Goal: Transaction & Acquisition: Purchase product/service

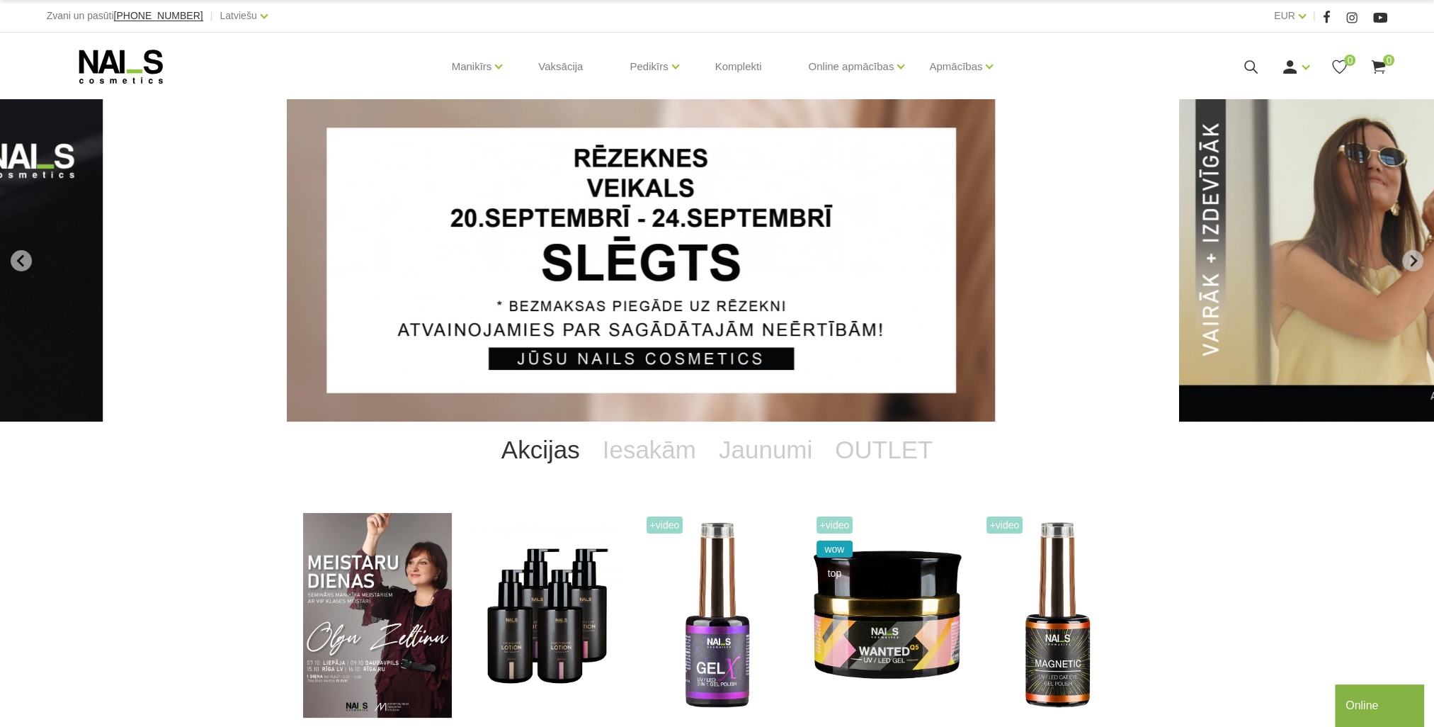
click at [1256, 61] on icon at bounding box center [1251, 67] width 18 height 18
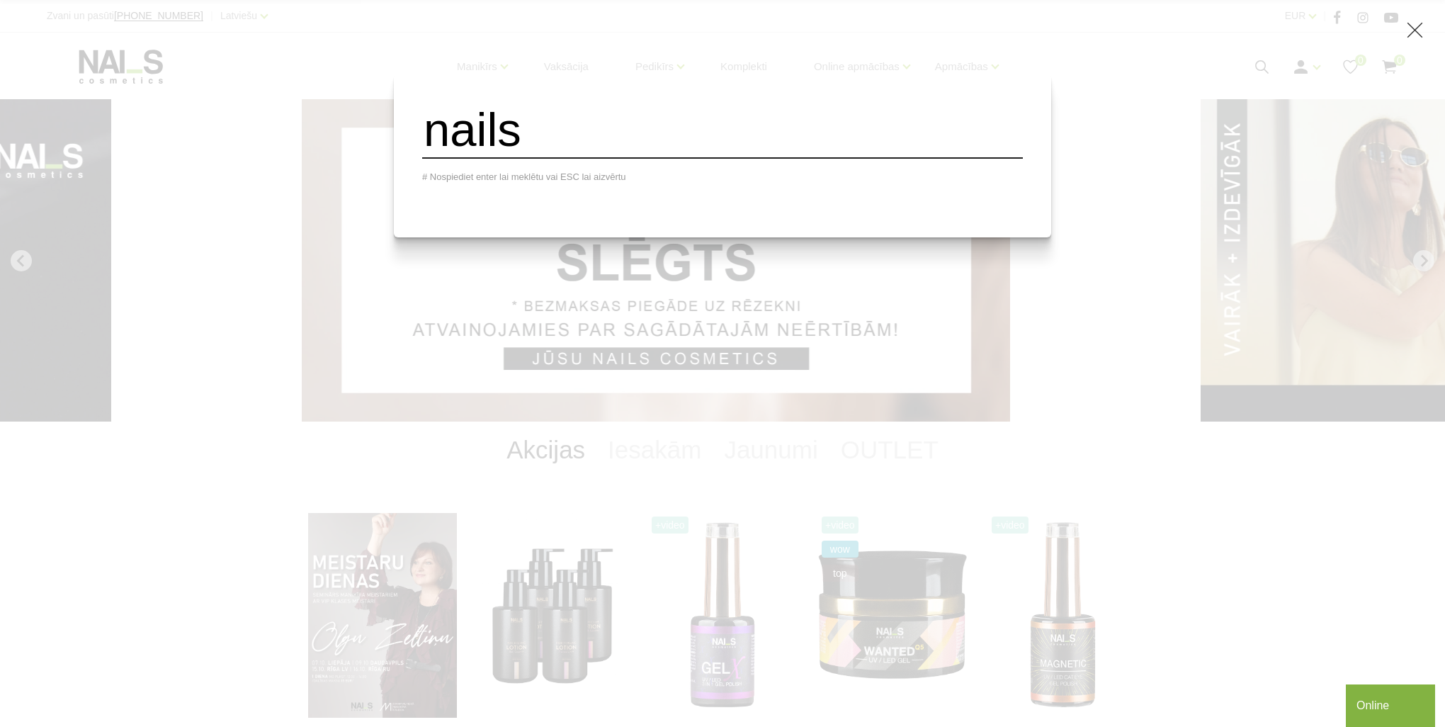
type input "nails"
click at [343, 113] on div "nails # Nospiediet enter lai meklētu vai ESC lai aizvērtu" at bounding box center [722, 363] width 1445 height 727
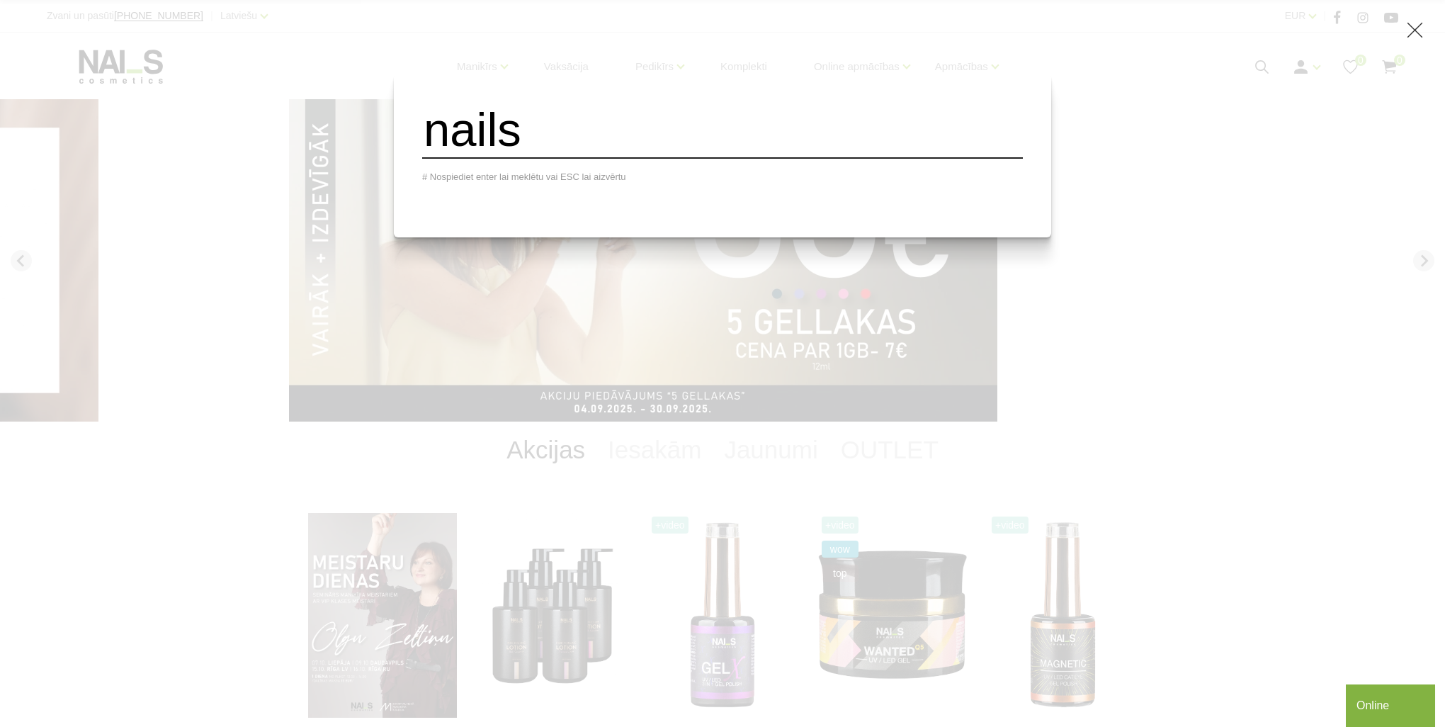
click at [528, 57] on div "nails # Nospiediet enter lai meklētu vai ESC lai aizvērtu" at bounding box center [722, 363] width 1445 height 727
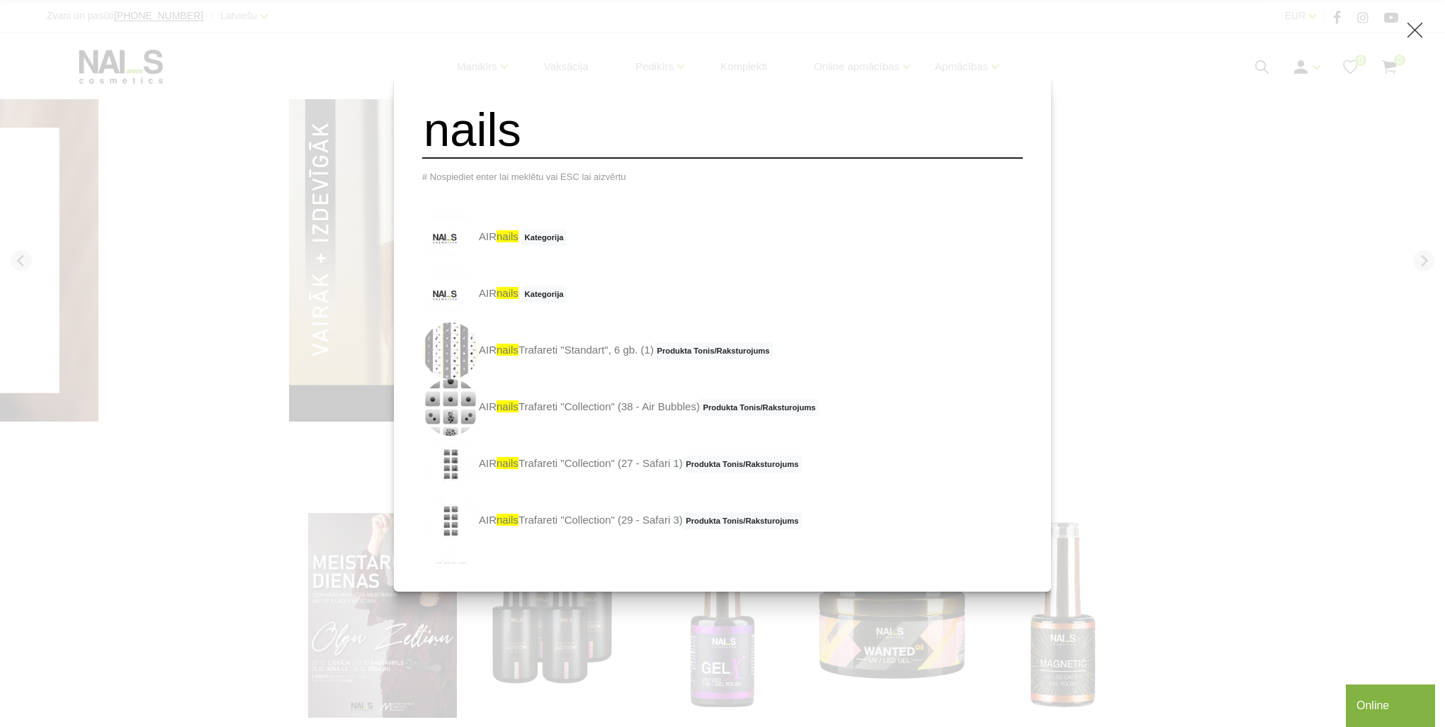
click at [1414, 30] on use at bounding box center [1415, 31] width 16 height 16
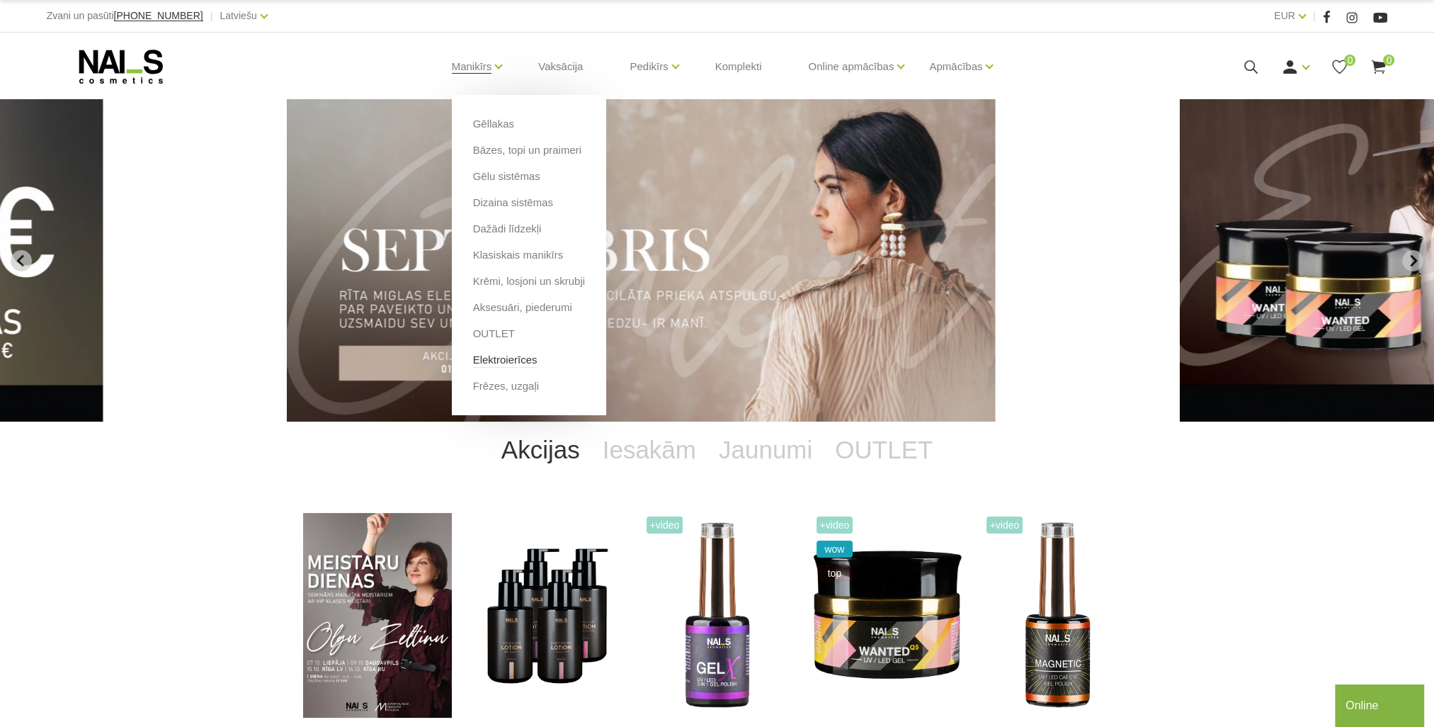
click at [505, 360] on link "Elektroierīces" at bounding box center [505, 360] width 64 height 16
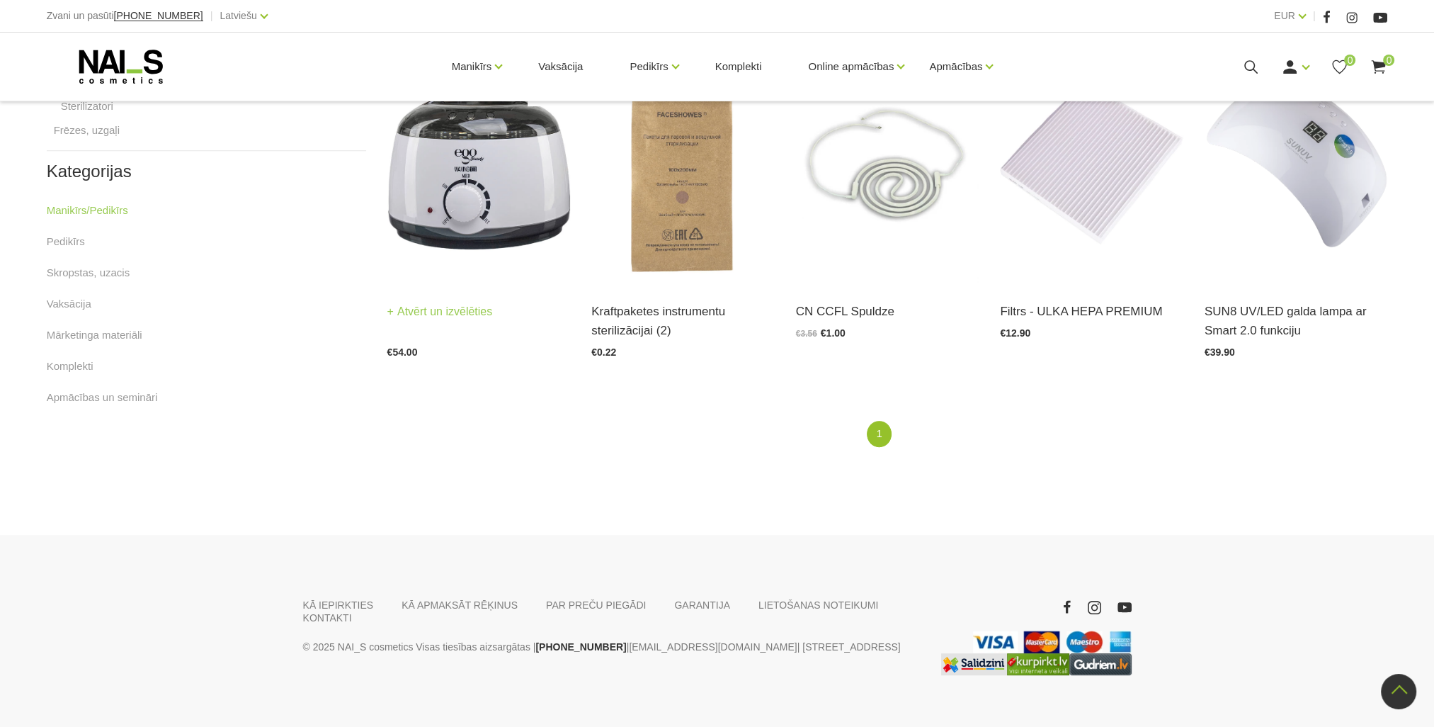
scroll to position [792, 0]
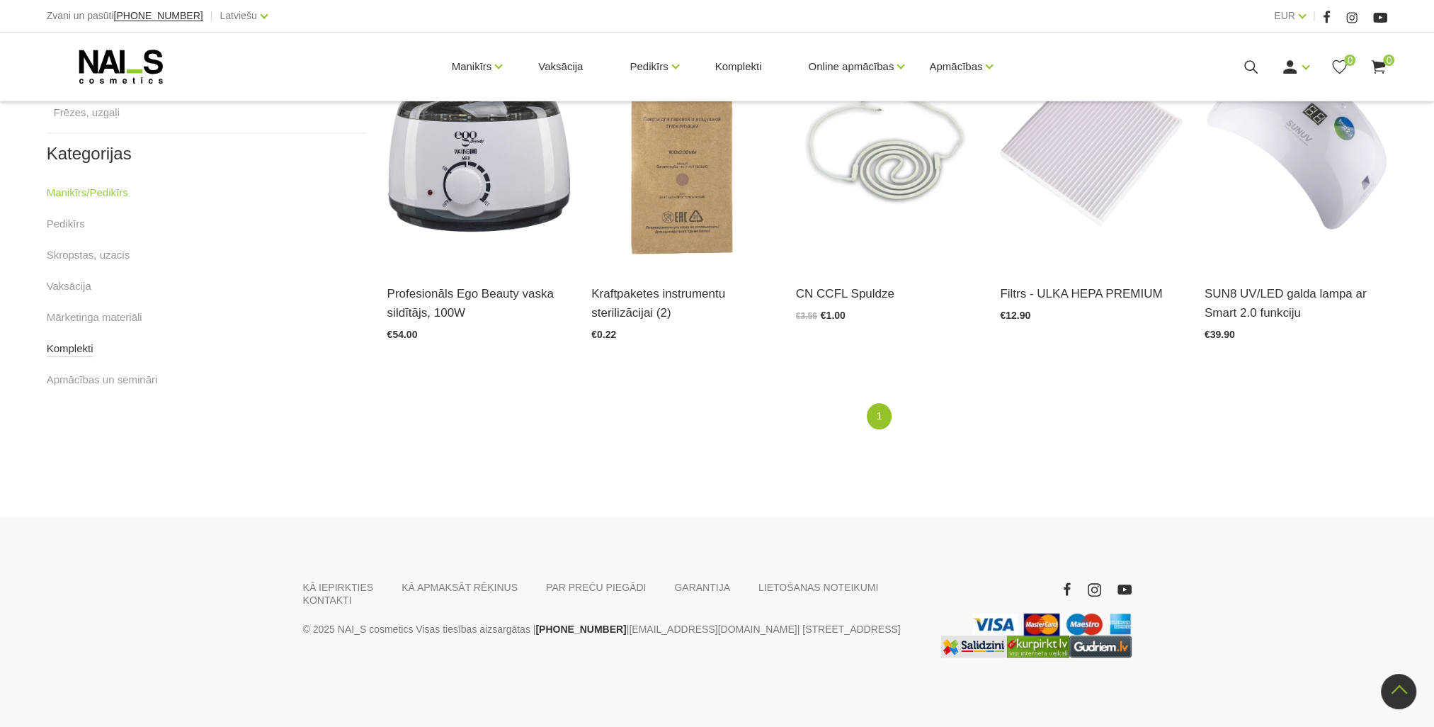
click at [85, 350] on link "Komplekti" at bounding box center [70, 348] width 47 height 17
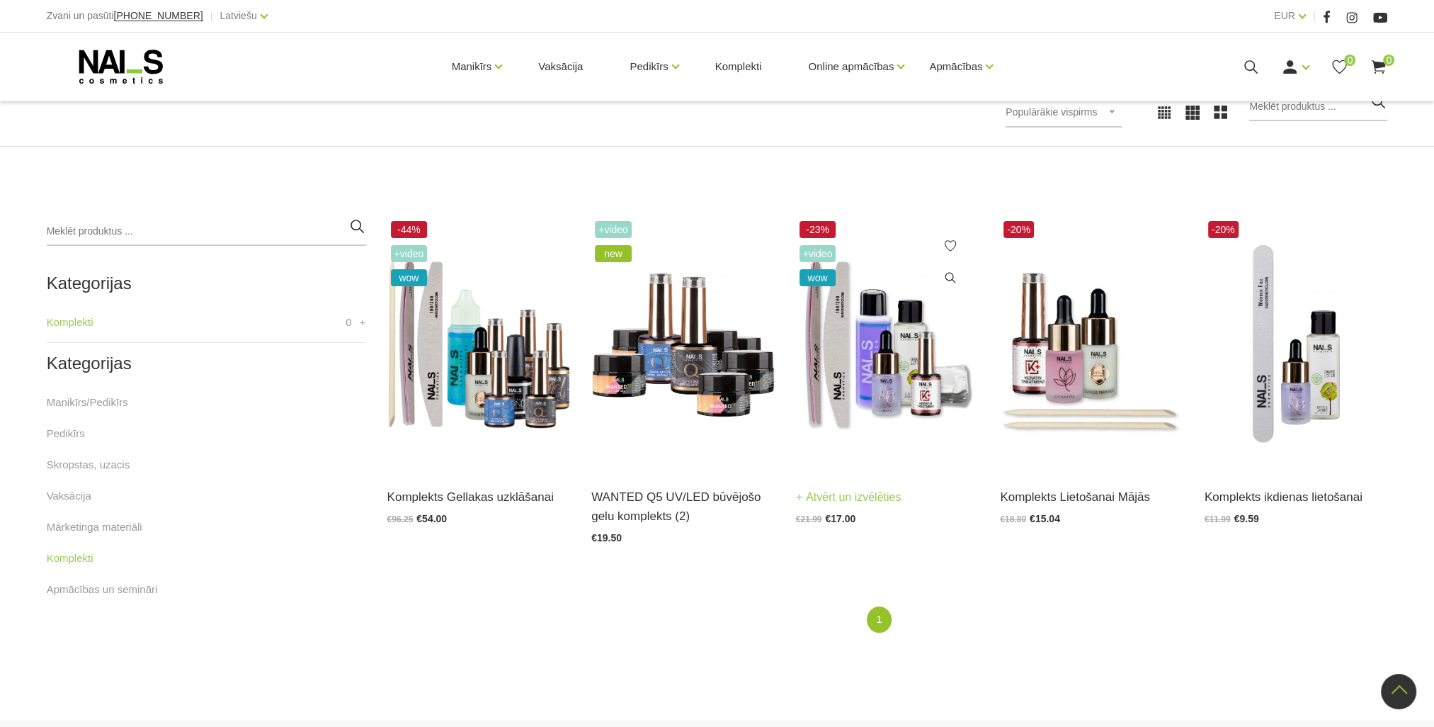
scroll to position [212, 0]
